Goal: Communication & Community: Participate in discussion

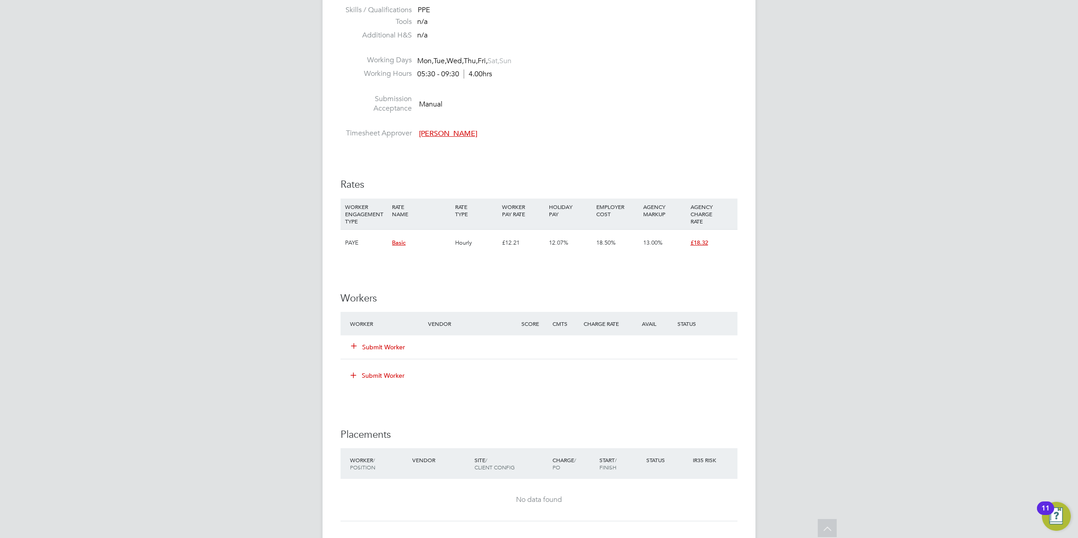
scroll to position [620, 0]
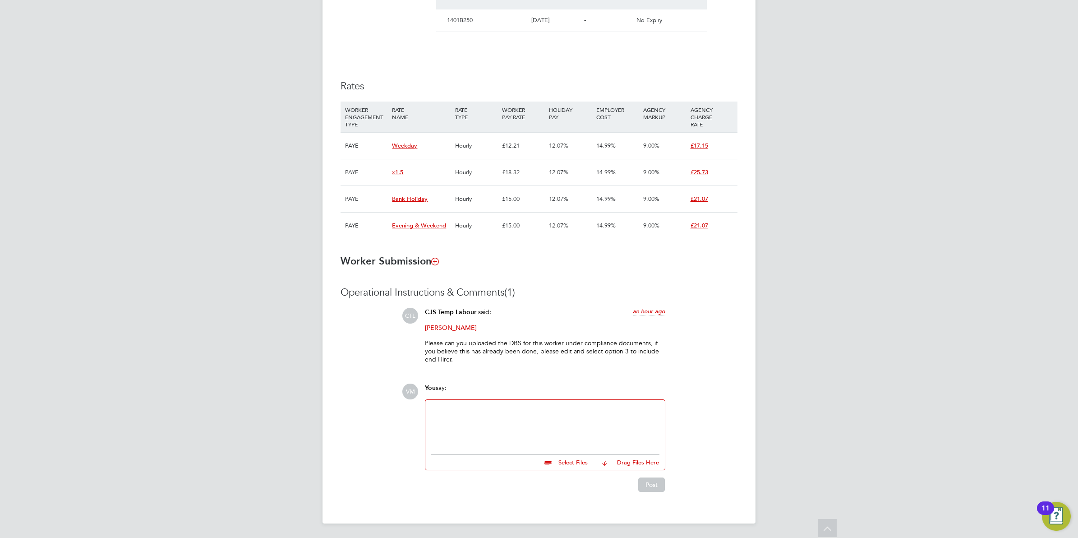
click at [495, 417] on div at bounding box center [545, 424] width 229 height 39
click at [648, 481] on button "Post" at bounding box center [651, 484] width 27 height 14
